Goal: Transaction & Acquisition: Purchase product/service

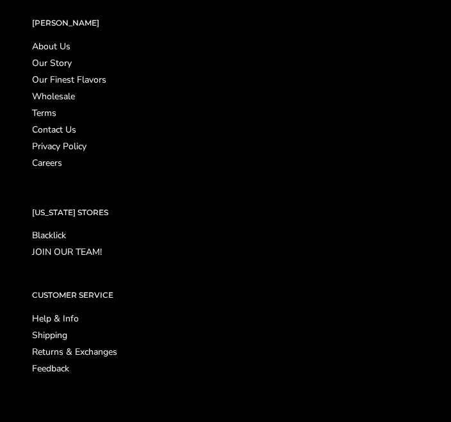
scroll to position [1779, 0]
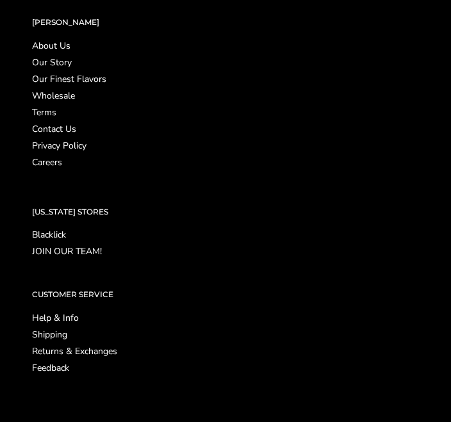
click at [51, 339] on link "Shipping" at bounding box center [225, 334] width 387 height 9
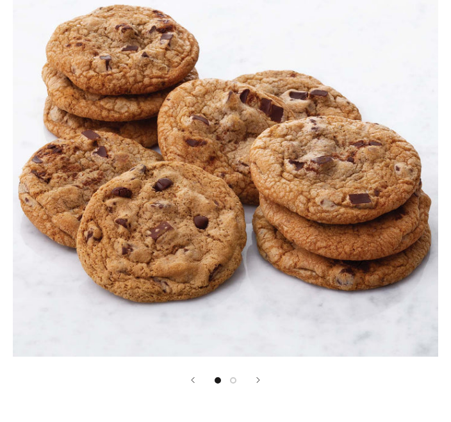
scroll to position [232, 0]
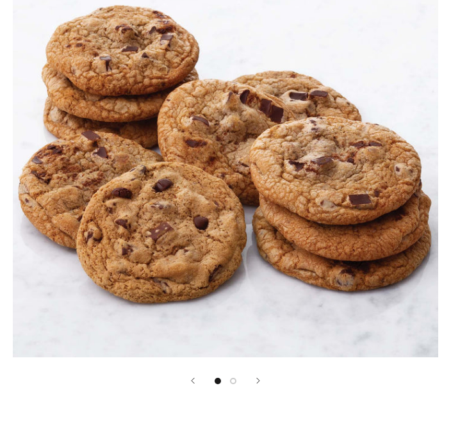
click at [260, 380] on button "Next" at bounding box center [258, 381] width 4 height 6
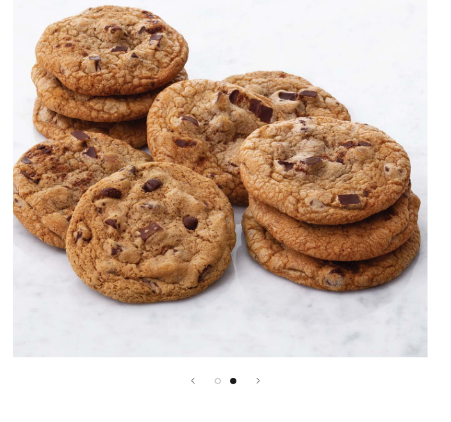
scroll to position [233, 0]
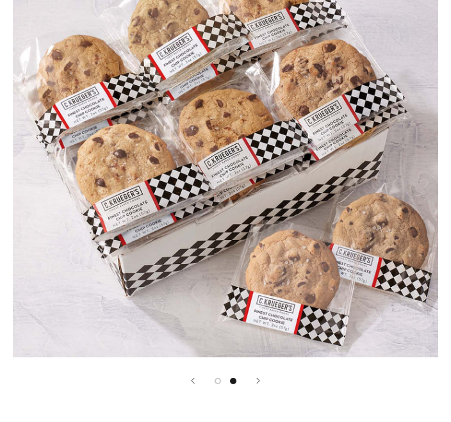
click at [193, 380] on button "Previous" at bounding box center [193, 381] width 4 height 6
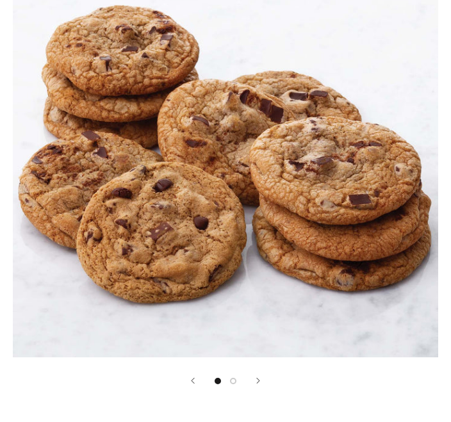
click at [234, 378] on button "Show image 2" at bounding box center [233, 381] width 6 height 6
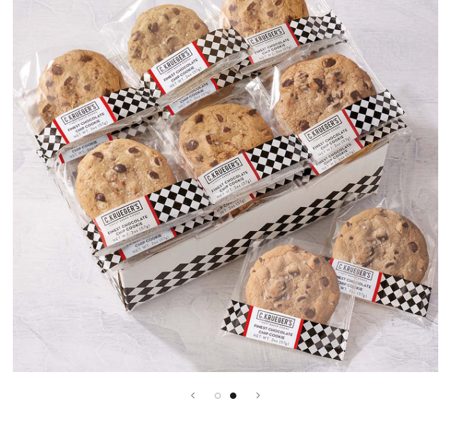
scroll to position [0, 0]
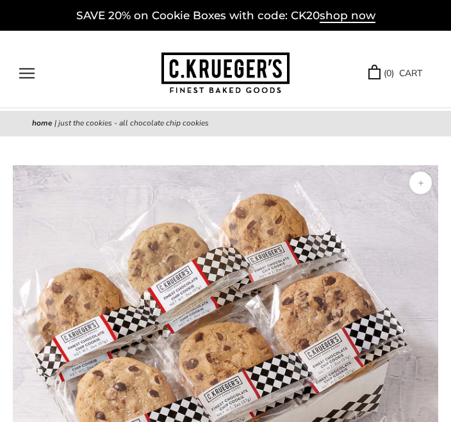
click at [35, 72] on button "Open navigation" at bounding box center [26, 73] width 15 height 11
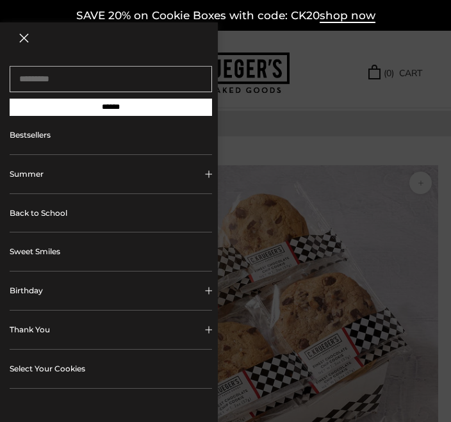
click at [60, 294] on button "Birthday" at bounding box center [111, 291] width 202 height 38
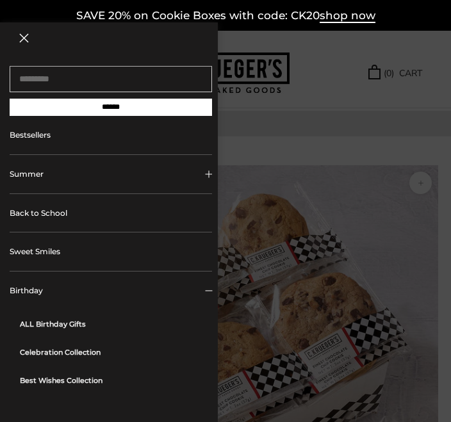
click at [85, 357] on link "Celebration Collection" at bounding box center [116, 352] width 192 height 28
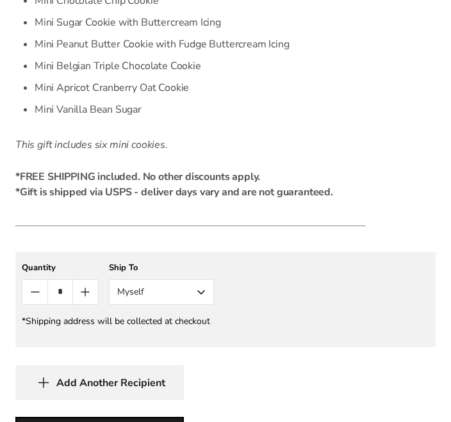
scroll to position [859, 0]
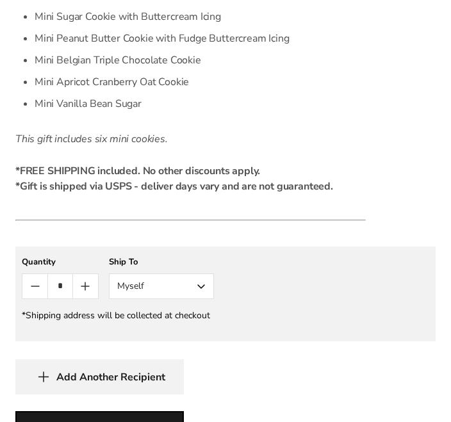
click at [207, 286] on button "Myself" at bounding box center [161, 286] width 105 height 26
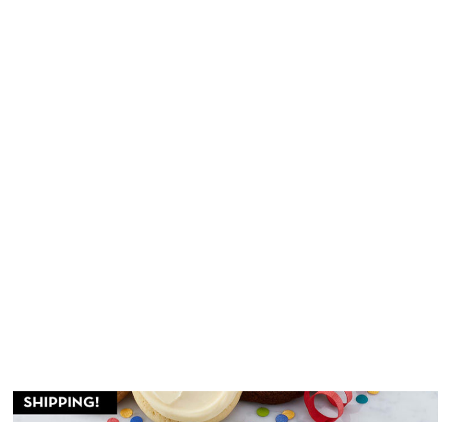
scroll to position [0, 0]
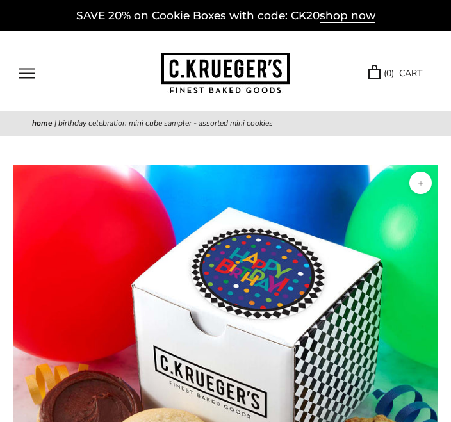
click at [32, 70] on button "Open navigation" at bounding box center [26, 73] width 15 height 11
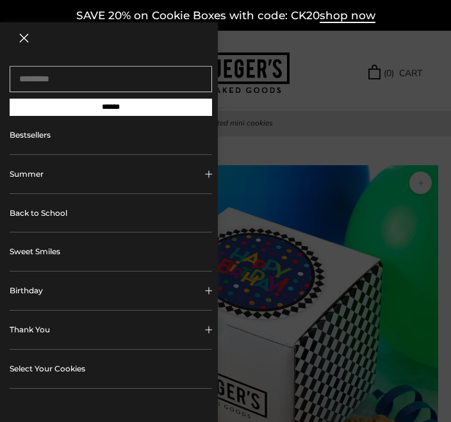
click at [47, 289] on button "Birthday" at bounding box center [111, 291] width 202 height 38
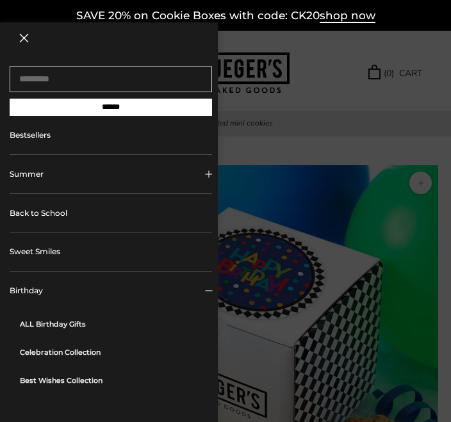
click at [74, 325] on link "ALL Birthday Gifts" at bounding box center [116, 324] width 192 height 28
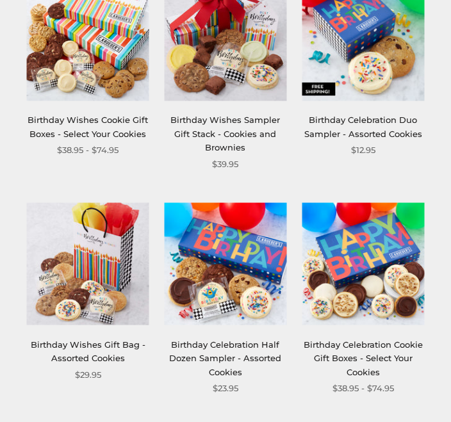
scroll to position [505, 0]
click at [81, 353] on link "Birthday Wishes Gift Bag - Assorted Cookies" at bounding box center [88, 351] width 115 height 24
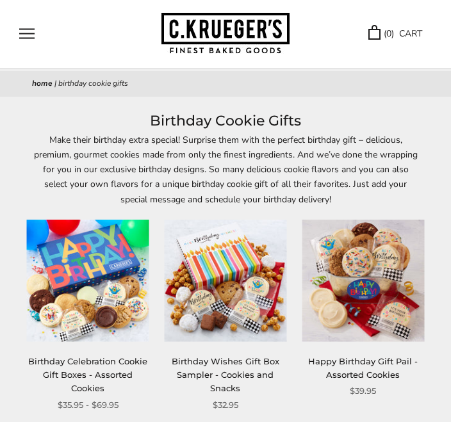
scroll to position [44, 0]
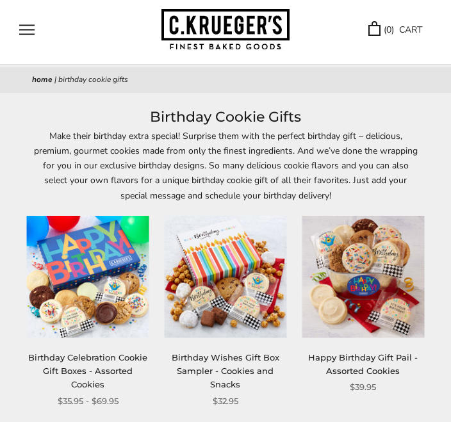
click at [231, 309] on img at bounding box center [226, 277] width 122 height 122
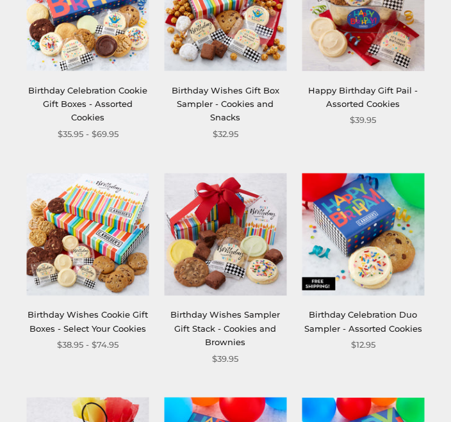
scroll to position [311, 0]
click at [228, 315] on link "Birthday Wishes Sampler Gift Stack - Cookies and Brownies" at bounding box center [225, 328] width 110 height 38
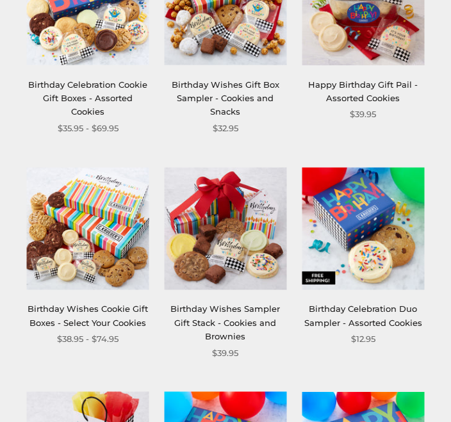
scroll to position [319, 0]
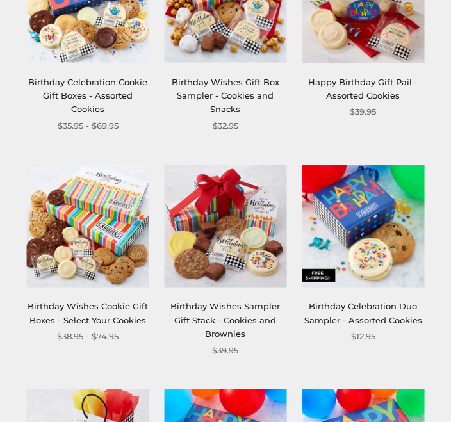
click at [380, 229] on img at bounding box center [363, 226] width 122 height 122
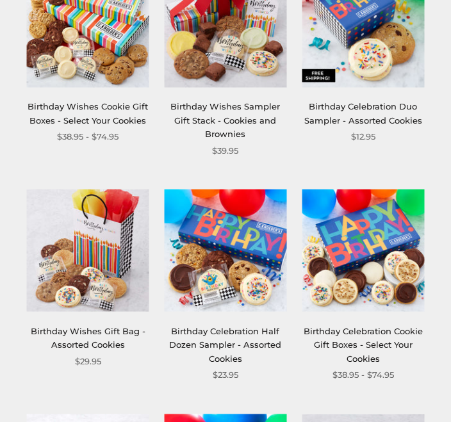
scroll to position [519, 0]
click at [373, 279] on img at bounding box center [363, 251] width 122 height 122
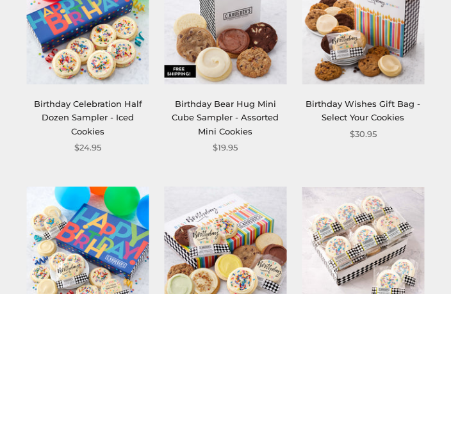
scroll to position [1705, 0]
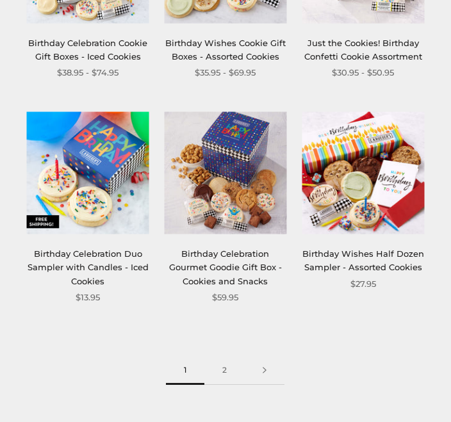
click at [230, 358] on link "2" at bounding box center [224, 371] width 40 height 29
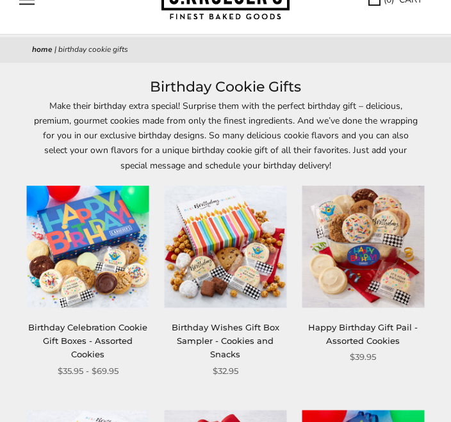
scroll to position [77, 0]
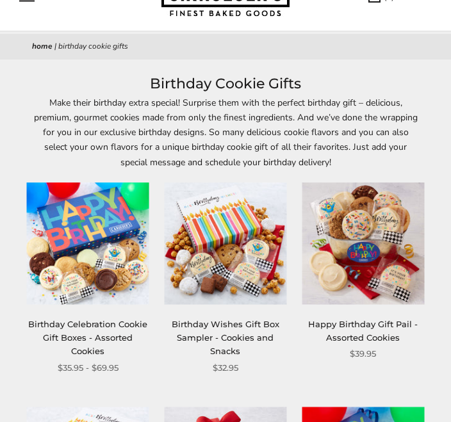
click at [232, 257] on img at bounding box center [226, 244] width 122 height 122
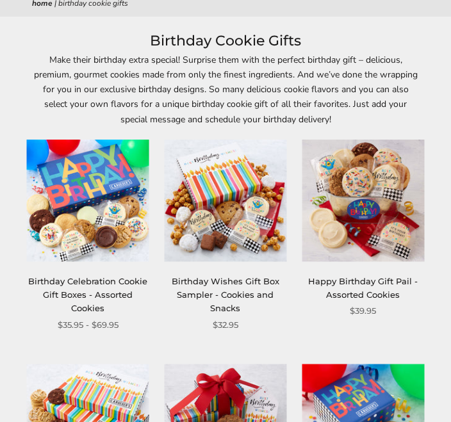
click at [83, 206] on img at bounding box center [88, 201] width 122 height 122
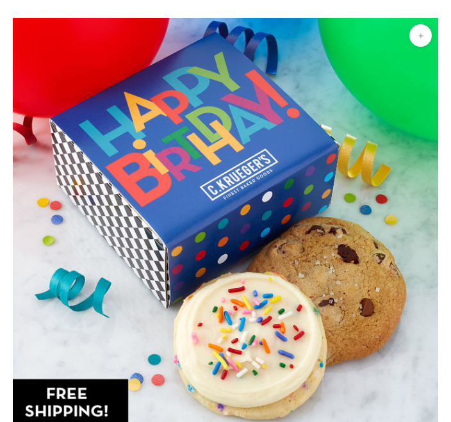
scroll to position [148, 0]
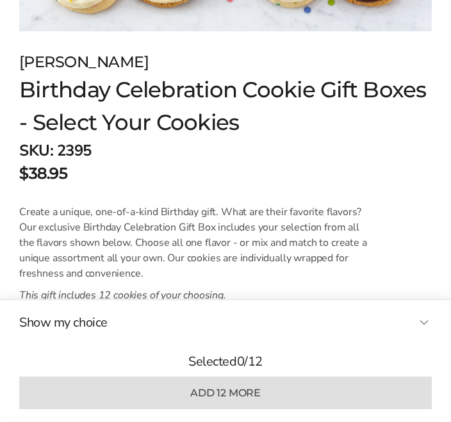
scroll to position [537, 0]
click at [422, 332] on button "Show my choice" at bounding box center [225, 322] width 412 height 19
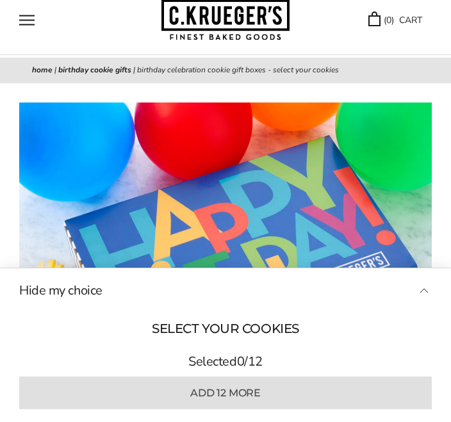
scroll to position [0, 0]
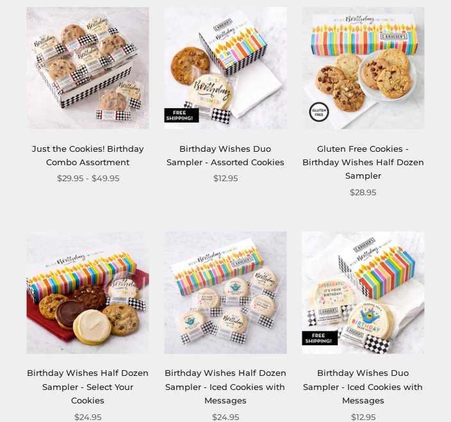
scroll to position [272, 0]
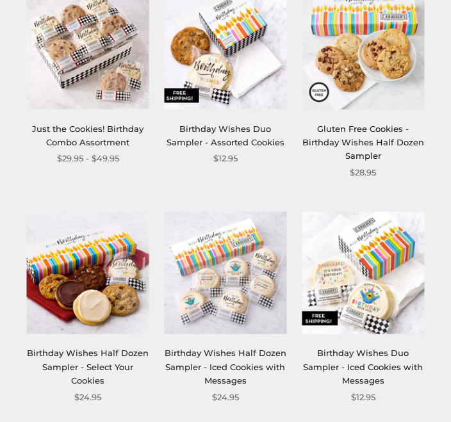
click at [87, 319] on img at bounding box center [88, 272] width 122 height 122
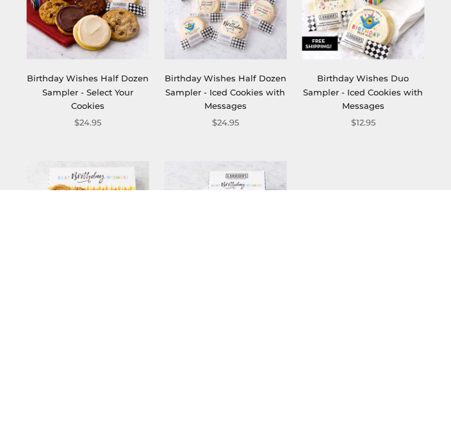
scroll to position [613, 0]
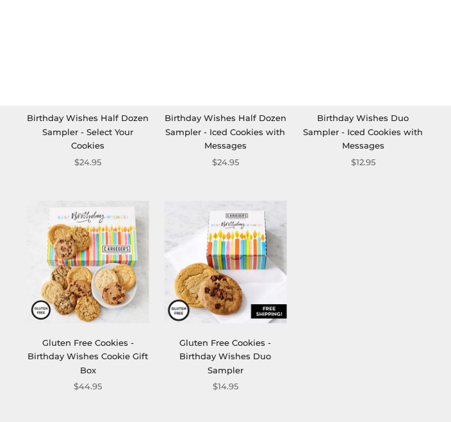
scroll to position [0, 0]
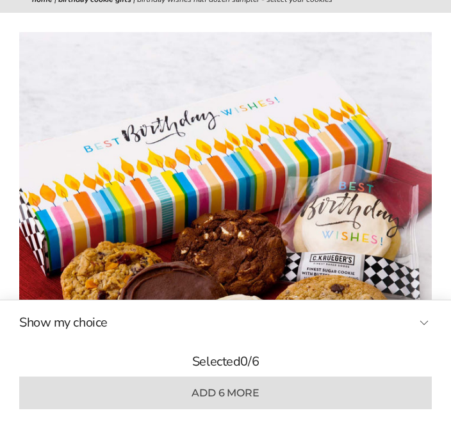
click at [420, 332] on button "Show my choice" at bounding box center [225, 322] width 412 height 19
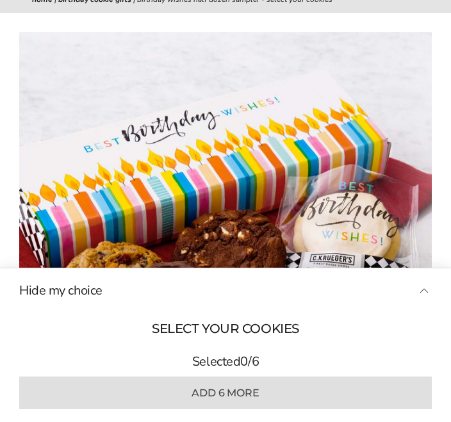
click at [232, 371] on p "Selected 0 / 6" at bounding box center [225, 361] width 412 height 19
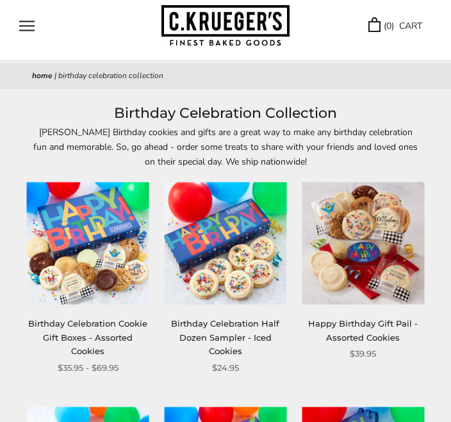
scroll to position [47, 0]
click at [384, 265] on img at bounding box center [363, 243] width 122 height 122
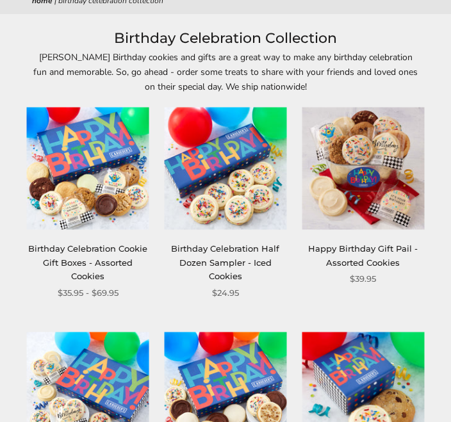
scroll to position [0, 0]
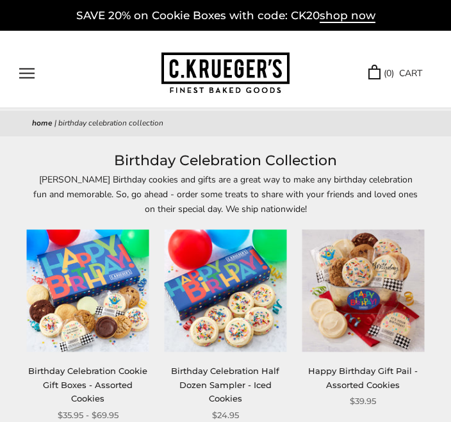
click at [92, 366] on link "Birthday Celebration Cookie Gift Boxes - Assorted Cookies" at bounding box center [87, 385] width 119 height 38
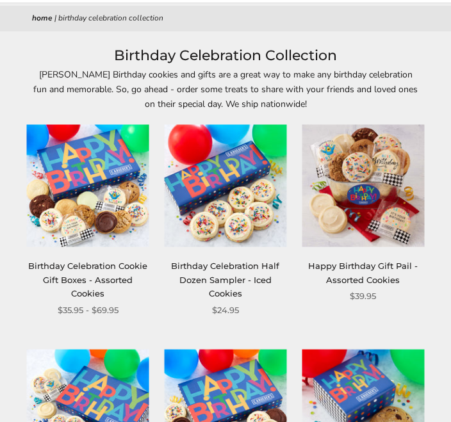
scroll to position [118, 0]
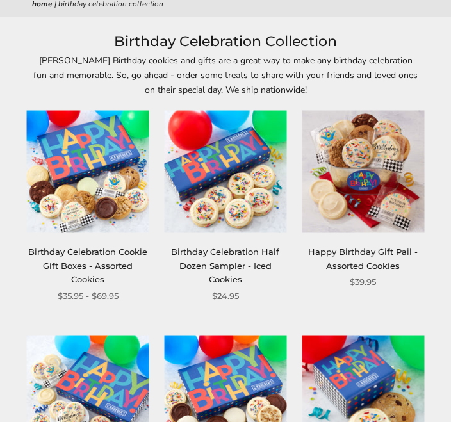
click at [398, 190] on img at bounding box center [363, 172] width 122 height 122
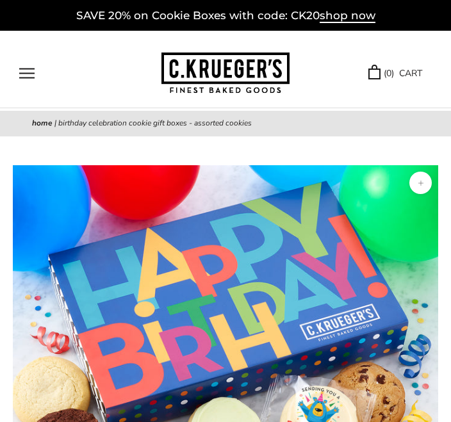
click at [409, 54] on div "****** TRY US! Sign In ( 0 ) CART ( 0 ) CART Bestsellers Summer Summer Vibes Su…" at bounding box center [225, 69] width 451 height 77
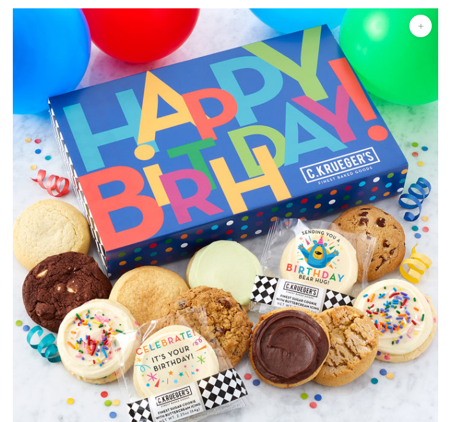
scroll to position [177, 0]
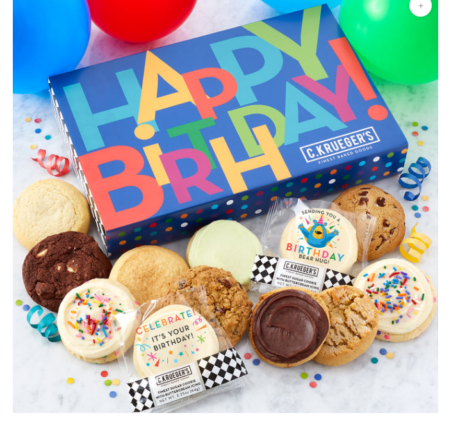
click at [272, 325] on img at bounding box center [225, 200] width 425 height 425
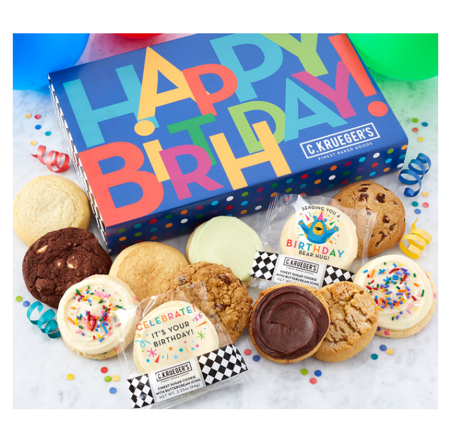
scroll to position [0, 0]
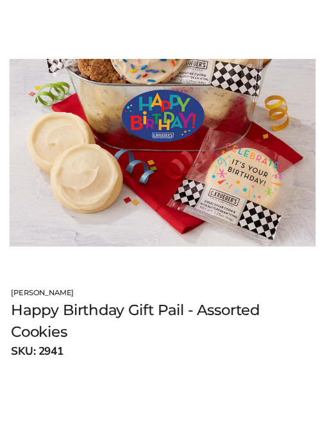
scroll to position [160, 0]
